Goal: Task Accomplishment & Management: Manage account settings

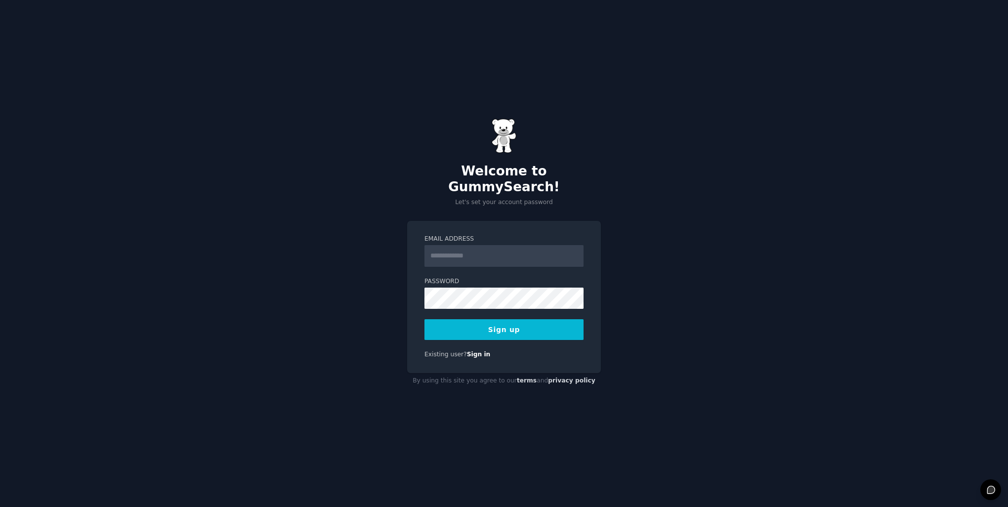
click at [474, 248] on input "Email Address" at bounding box center [504, 256] width 159 height 22
type input "**********"
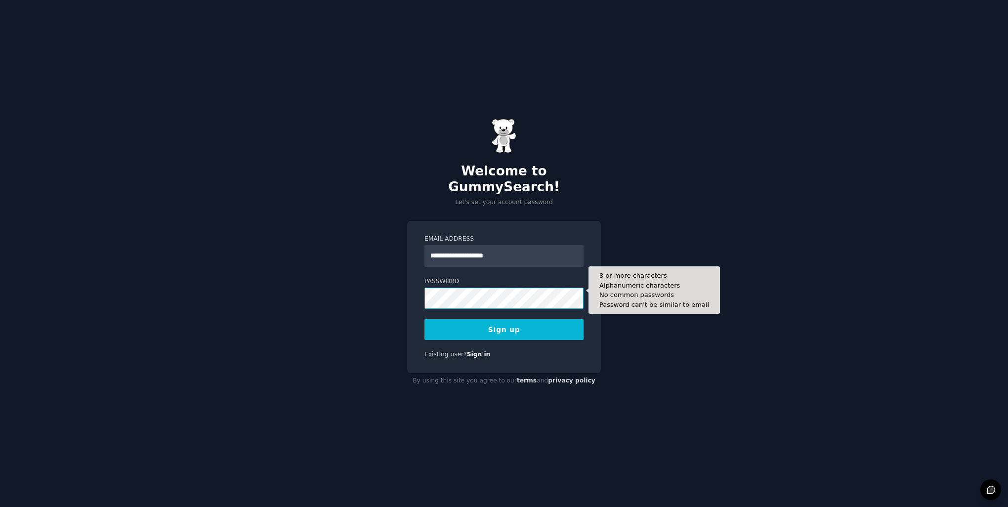
click at [425, 319] on button "Sign up" at bounding box center [504, 329] width 159 height 21
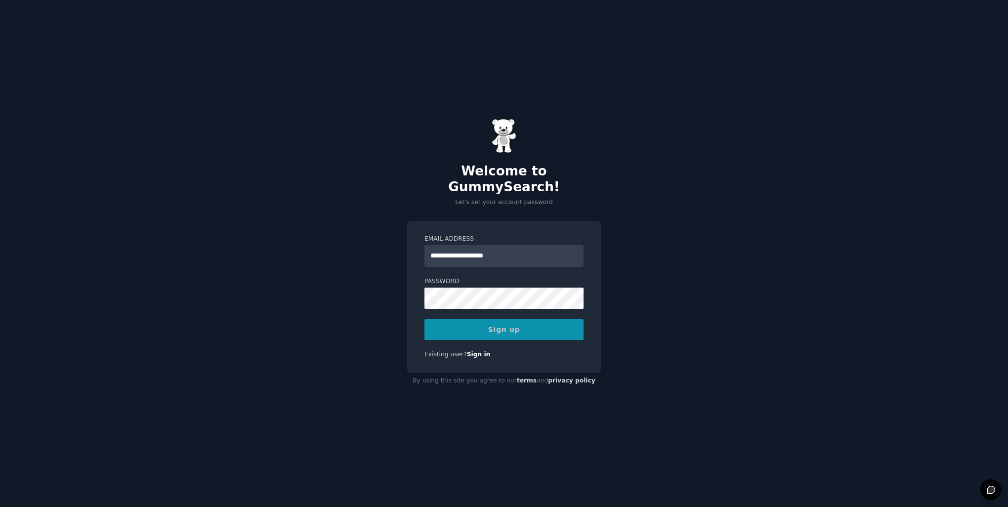
click at [500, 321] on div "Sign up" at bounding box center [504, 329] width 159 height 21
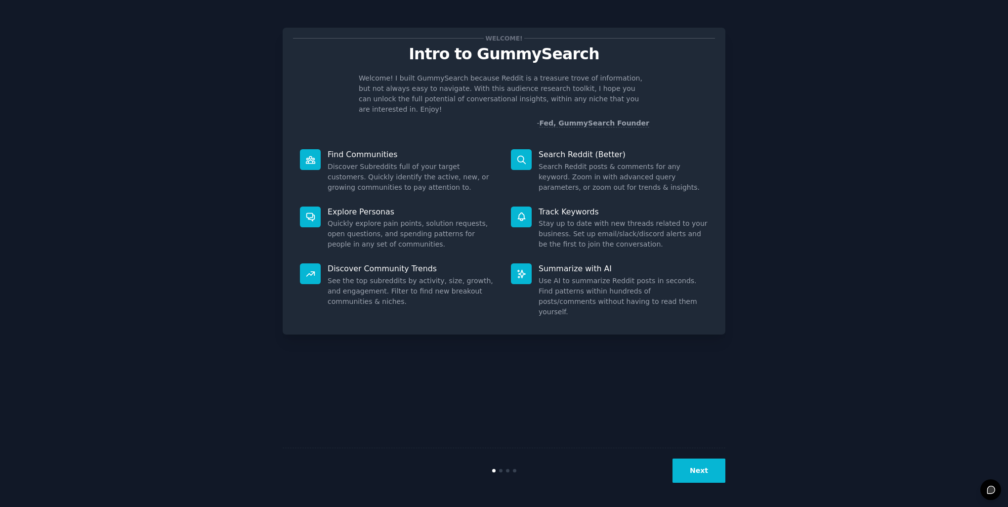
click at [702, 481] on button "Next" at bounding box center [699, 471] width 53 height 24
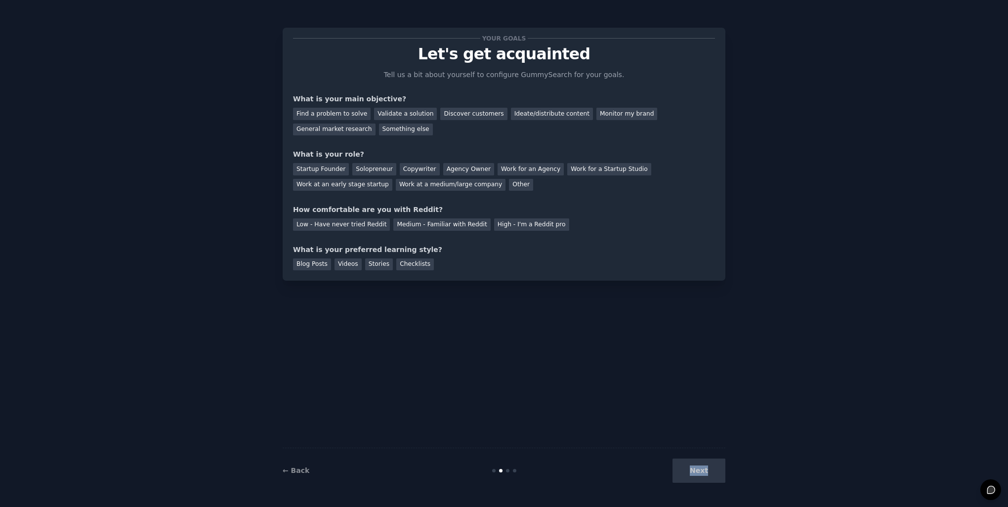
click at [702, 481] on div "Next" at bounding box center [652, 471] width 148 height 24
drag, startPoint x: 702, startPoint y: 481, endPoint x: 580, endPoint y: 397, distance: 147.8
click at [580, 397] on div "Your goals Let's get acquainted Tell us a bit about yourself to configure Gummy…" at bounding box center [504, 253] width 443 height 479
click at [379, 129] on div "Something else" at bounding box center [406, 130] width 54 height 12
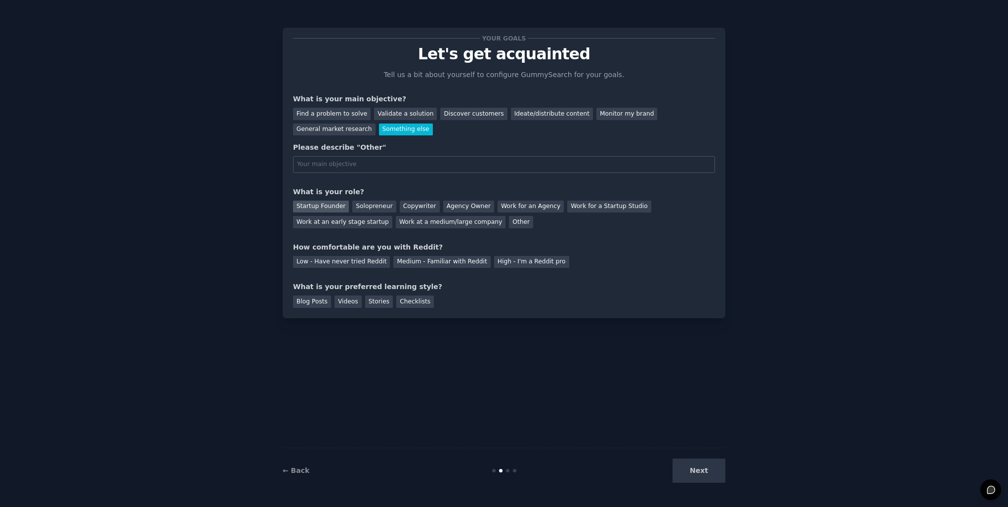
click at [338, 201] on div "Startup Founder" at bounding box center [321, 207] width 56 height 12
click at [338, 207] on div "Startup Founder" at bounding box center [321, 207] width 56 height 12
click at [396, 226] on div "Work at a medium/large company" at bounding box center [451, 222] width 110 height 12
click at [494, 259] on div "High - I'm a Reddit pro" at bounding box center [531, 262] width 75 height 12
click at [695, 478] on div "Next" at bounding box center [652, 471] width 148 height 24
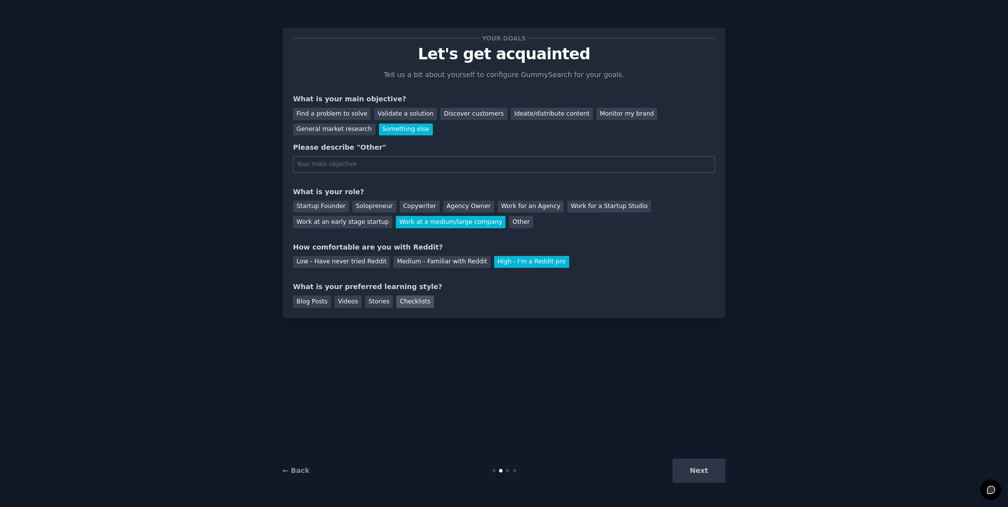
click at [396, 300] on div "Checklists" at bounding box center [415, 302] width 38 height 12
click at [722, 477] on div "Next" at bounding box center [652, 471] width 148 height 24
click at [325, 167] on input "text" at bounding box center [504, 164] width 422 height 17
type input "Fun"
click at [696, 473] on button "Next" at bounding box center [699, 471] width 53 height 24
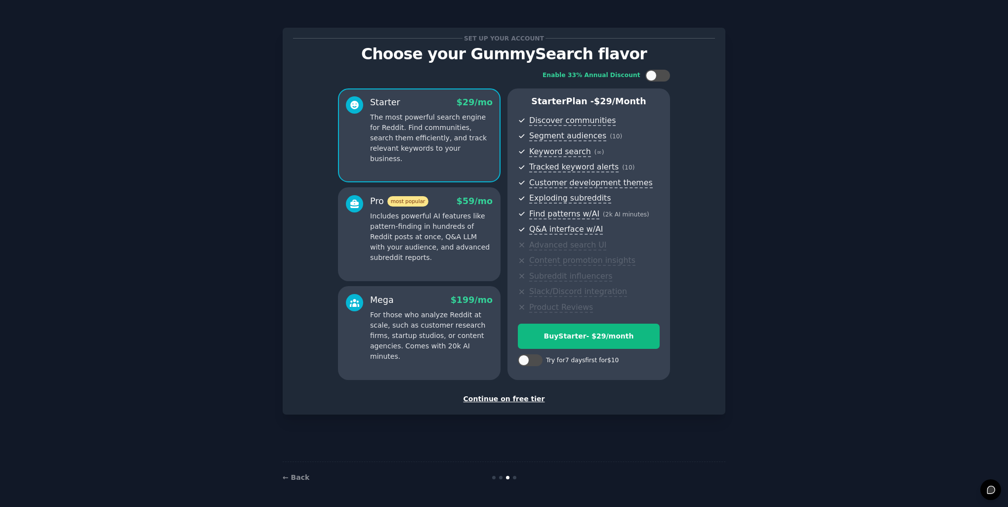
click at [489, 402] on div "Continue on free tier" at bounding box center [504, 399] width 422 height 10
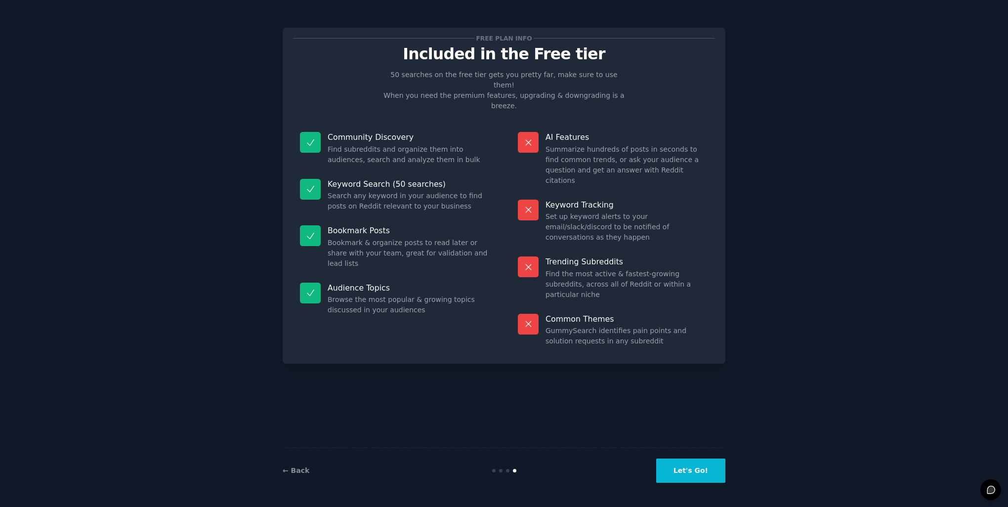
click at [688, 462] on button "Let's Go!" at bounding box center [690, 471] width 69 height 24
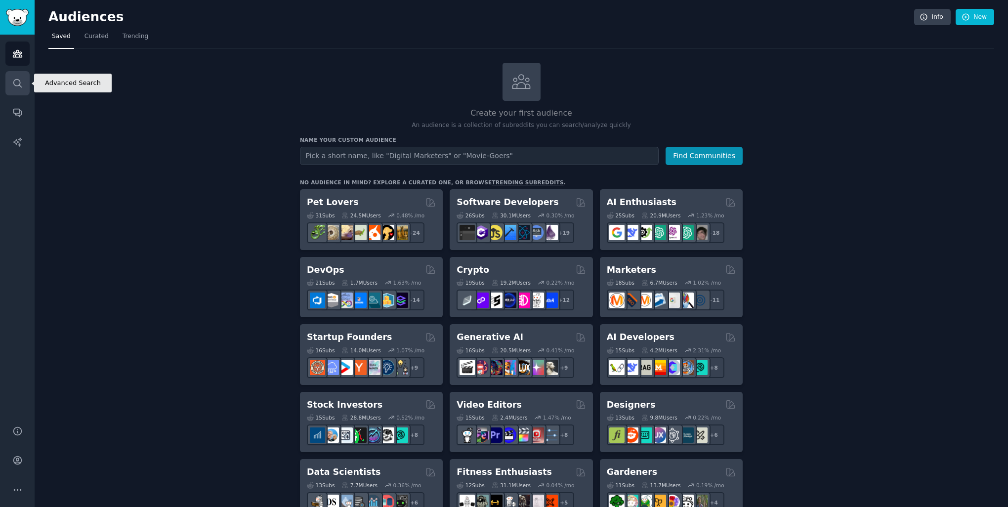
click at [15, 86] on icon "Sidebar" at bounding box center [17, 83] width 10 height 10
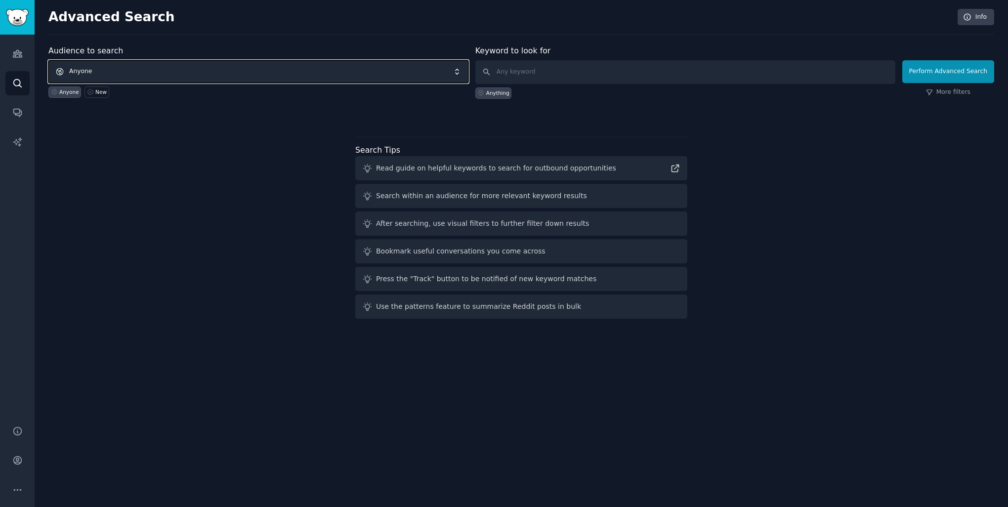
click at [346, 73] on span "Anyone" at bounding box center [258, 71] width 420 height 23
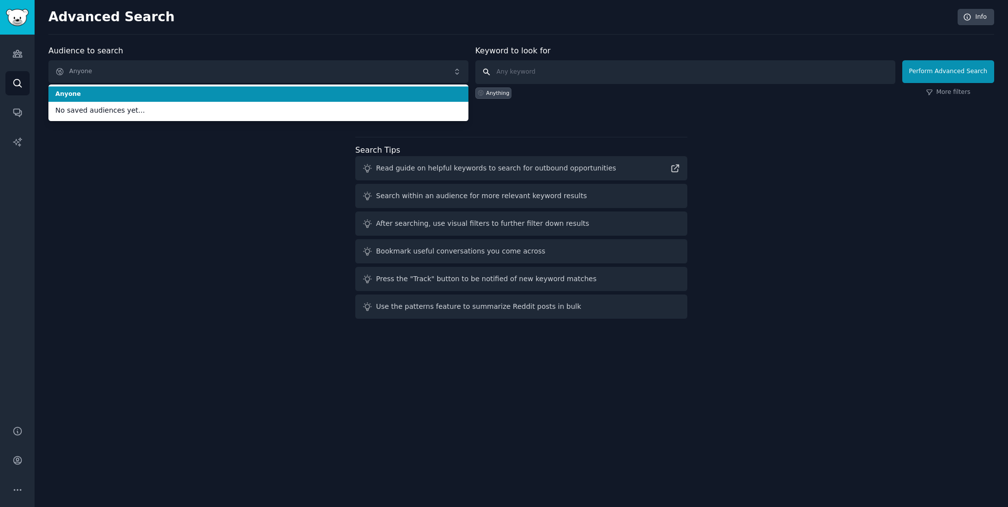
click at [536, 67] on input "text" at bounding box center [685, 72] width 420 height 24
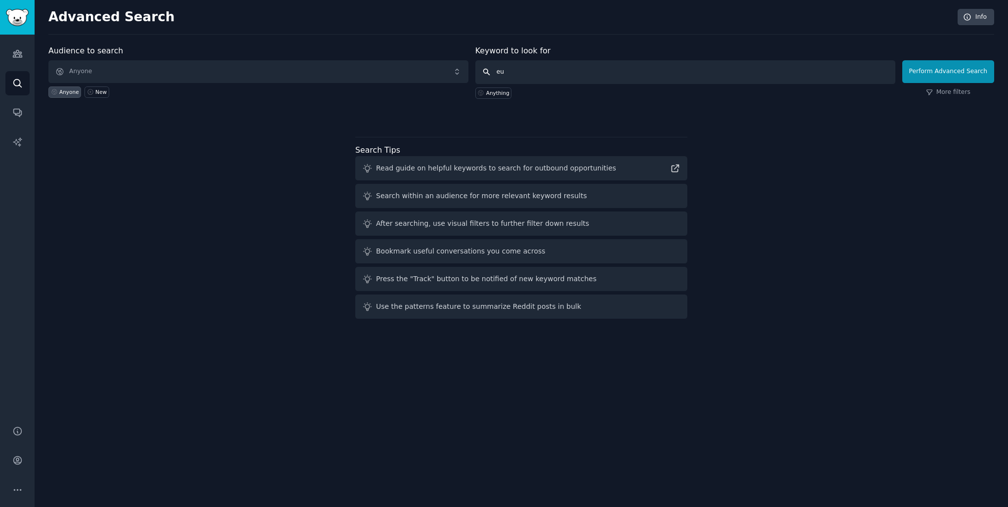
type input "eu5"
click button "Perform Advanced Search" at bounding box center [948, 71] width 92 height 23
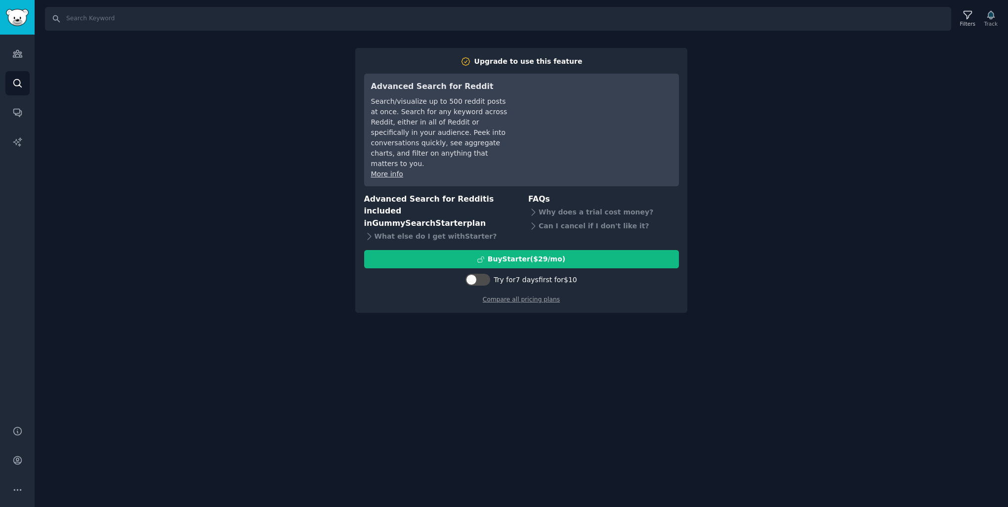
click at [512, 313] on div "Search Filters Track Upgrade to use this feature Advanced Search for Reddit Sea…" at bounding box center [522, 253] width 974 height 507
click at [18, 66] on div "Audiences Search Conversations AI Reports" at bounding box center [17, 224] width 35 height 379
click at [17, 57] on icon "Sidebar" at bounding box center [17, 53] width 9 height 7
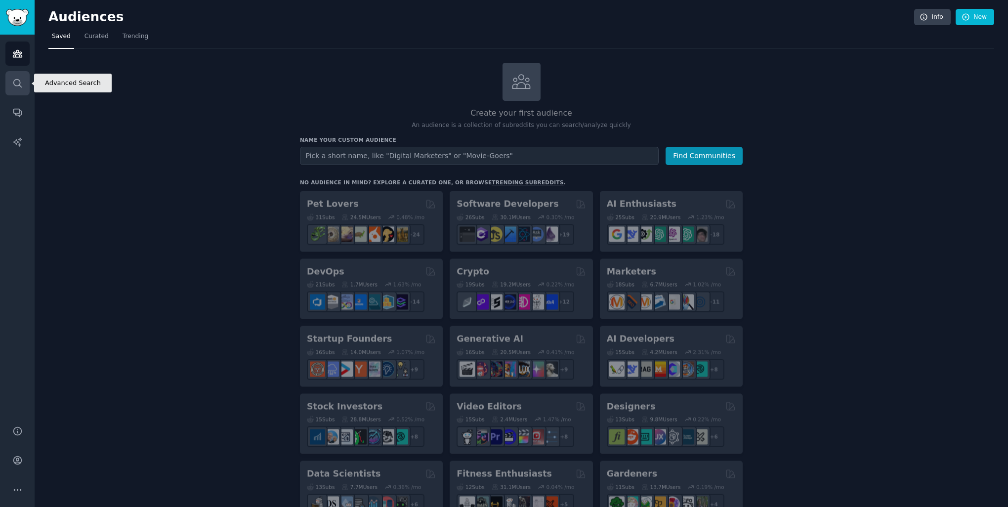
click at [16, 84] on icon "Sidebar" at bounding box center [17, 83] width 10 height 10
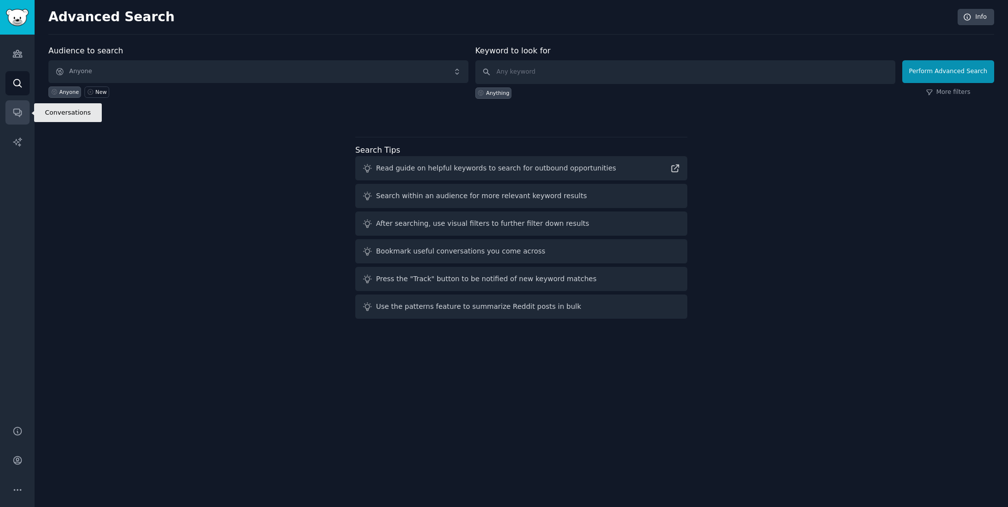
click at [17, 111] on icon "Sidebar" at bounding box center [17, 112] width 10 height 10
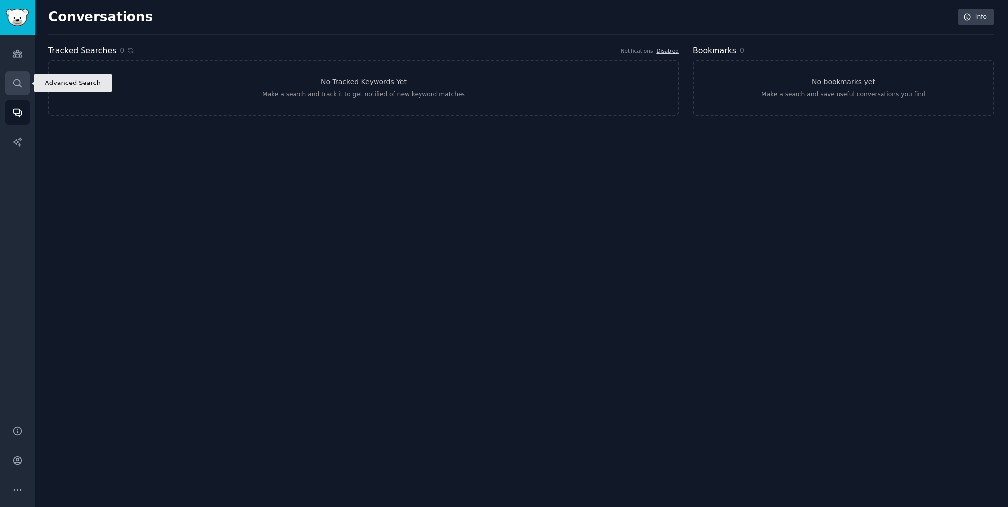
click at [17, 91] on link "Search" at bounding box center [17, 83] width 24 height 24
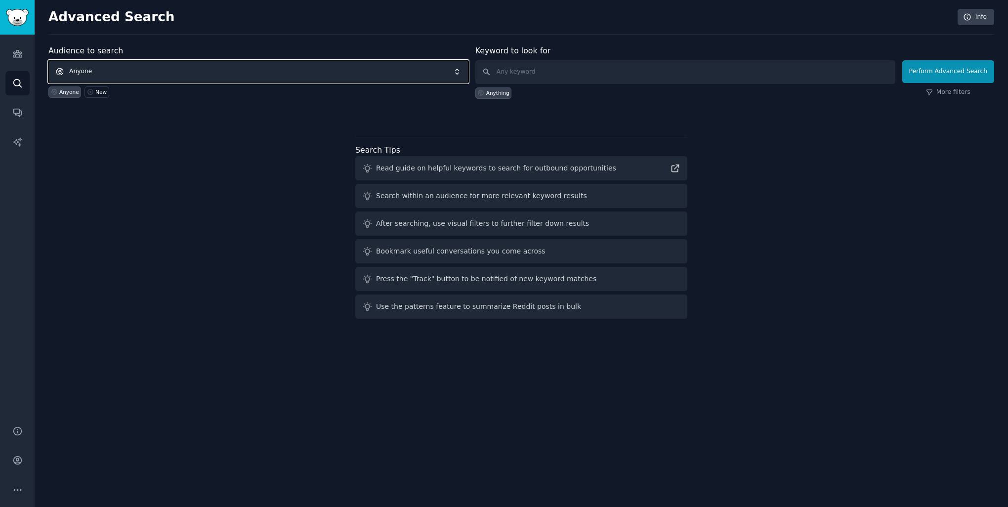
click at [131, 71] on span "Anyone" at bounding box center [258, 71] width 420 height 23
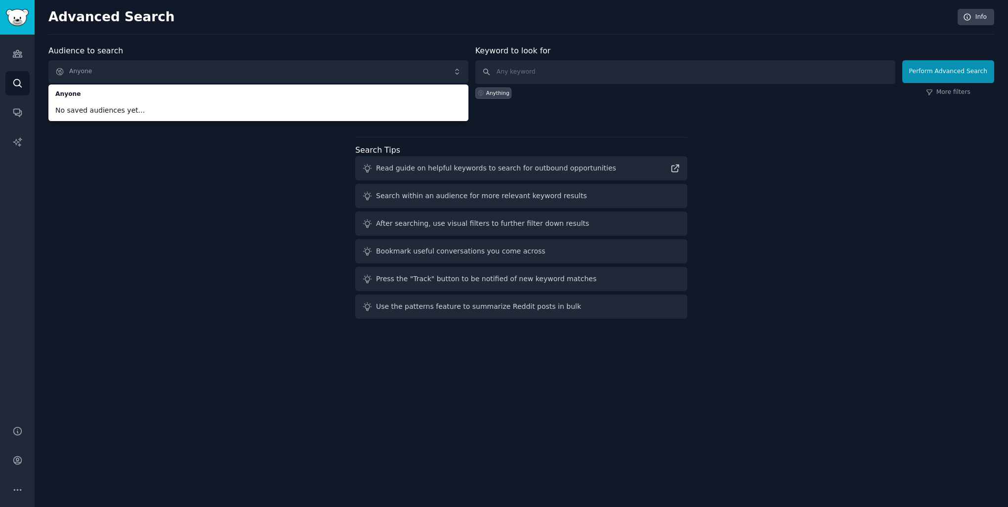
click at [124, 165] on div "Audience to search Anyone Anyone No saved audiences yet... Anyone New Keyword t…" at bounding box center [521, 184] width 946 height 278
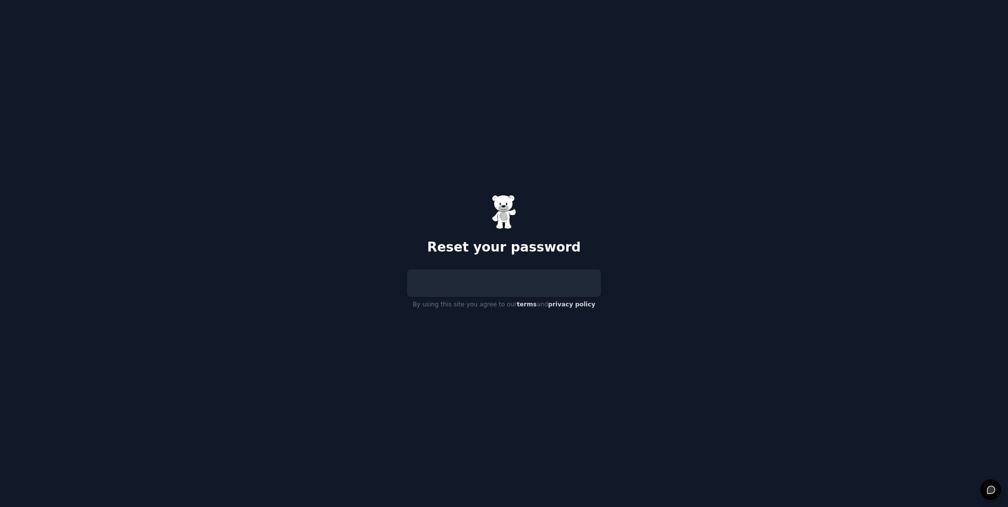
click at [449, 280] on div at bounding box center [504, 283] width 194 height 28
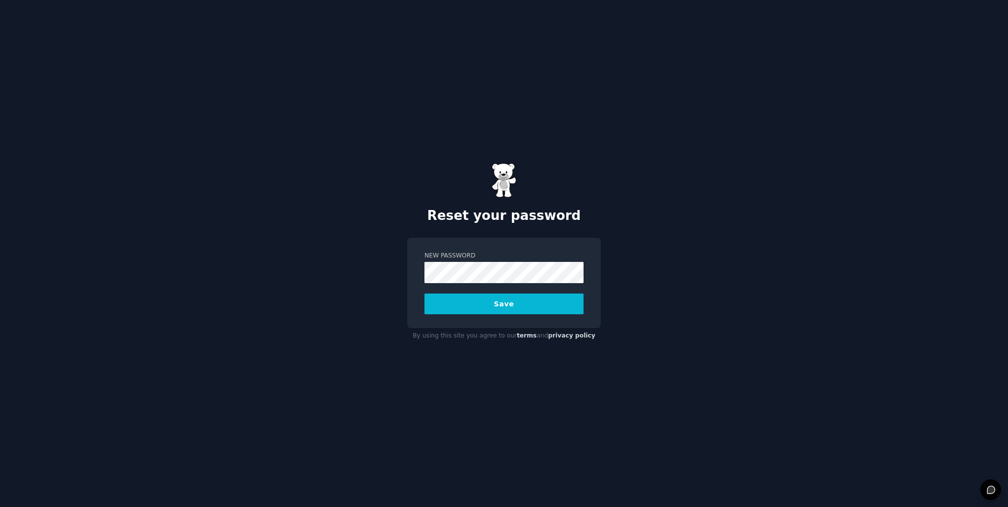
click at [425, 294] on button "Save" at bounding box center [504, 304] width 159 height 21
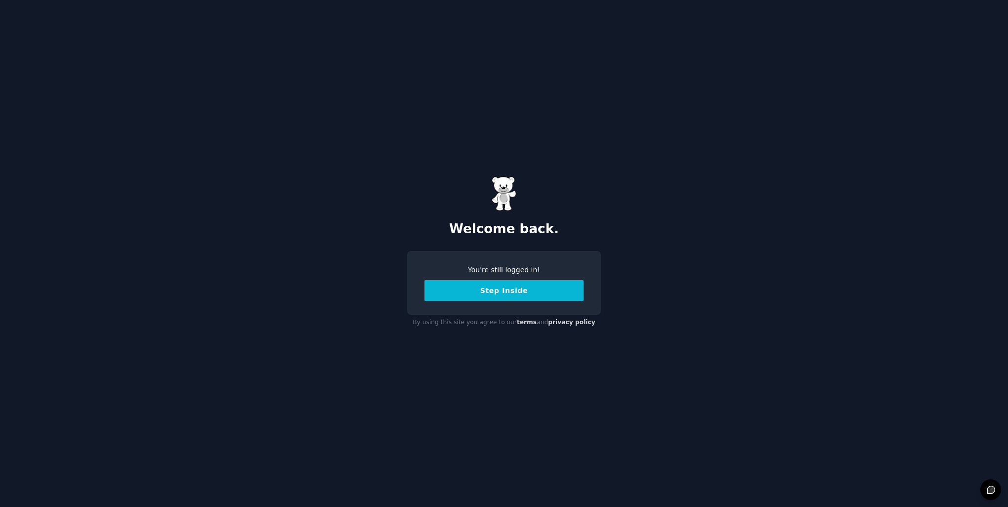
click at [824, 322] on div "Welcome back. You're still logged in! Step Inside By using this site you agree …" at bounding box center [504, 253] width 1008 height 507
